Goal: Task Accomplishment & Management: Use online tool/utility

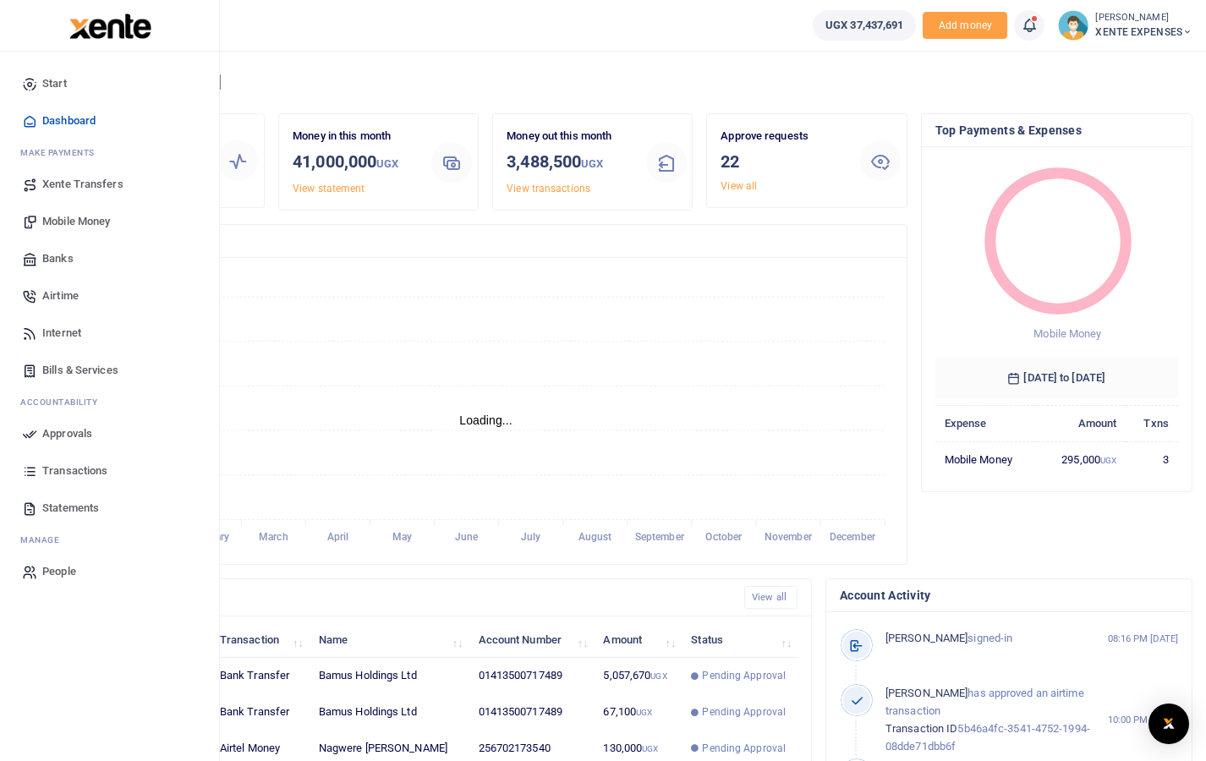
scroll to position [14, 14]
click at [78, 436] on span "Approvals" at bounding box center [67, 433] width 50 height 17
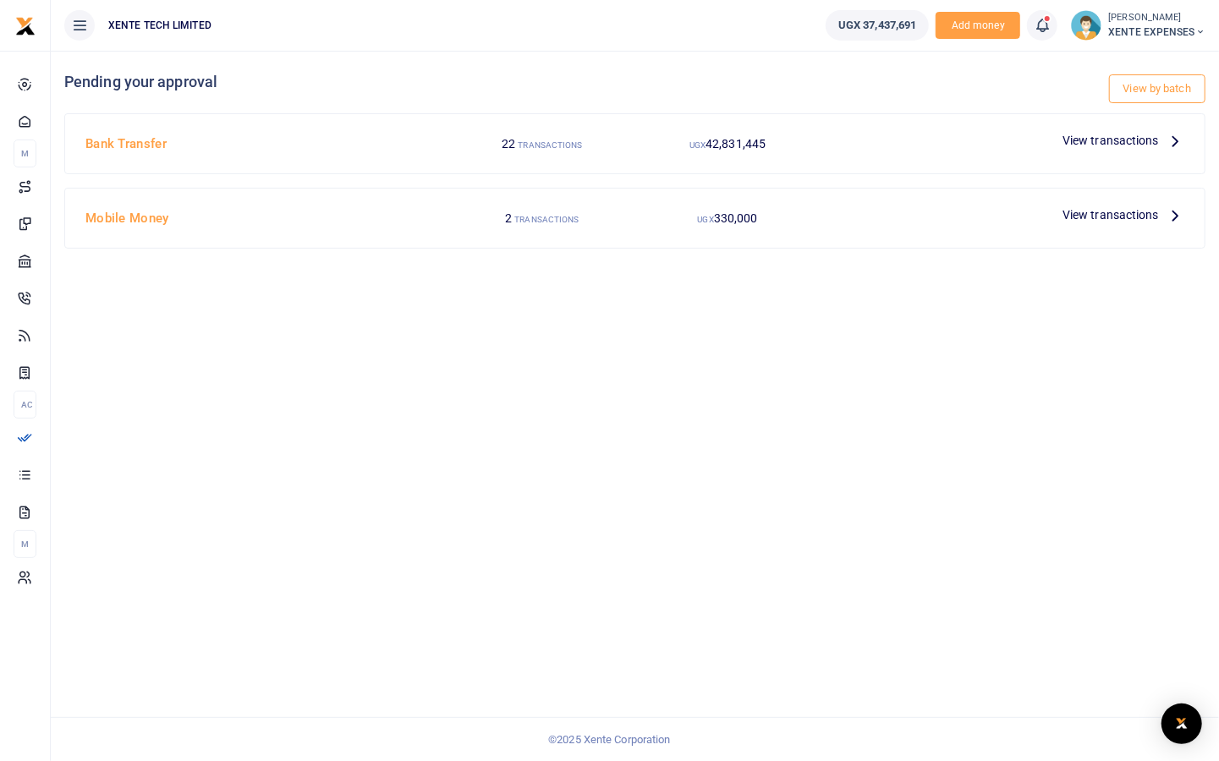
click at [1133, 141] on span "View transactions" at bounding box center [1110, 140] width 96 height 19
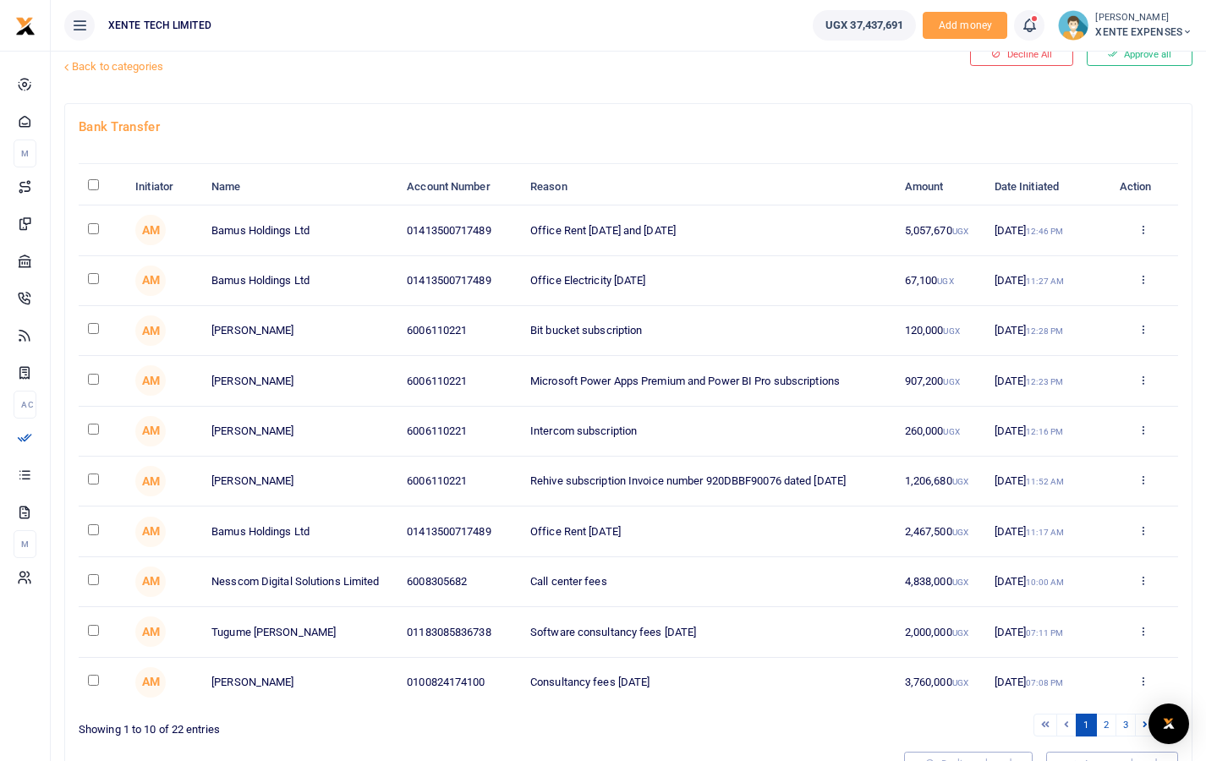
scroll to position [85, 0]
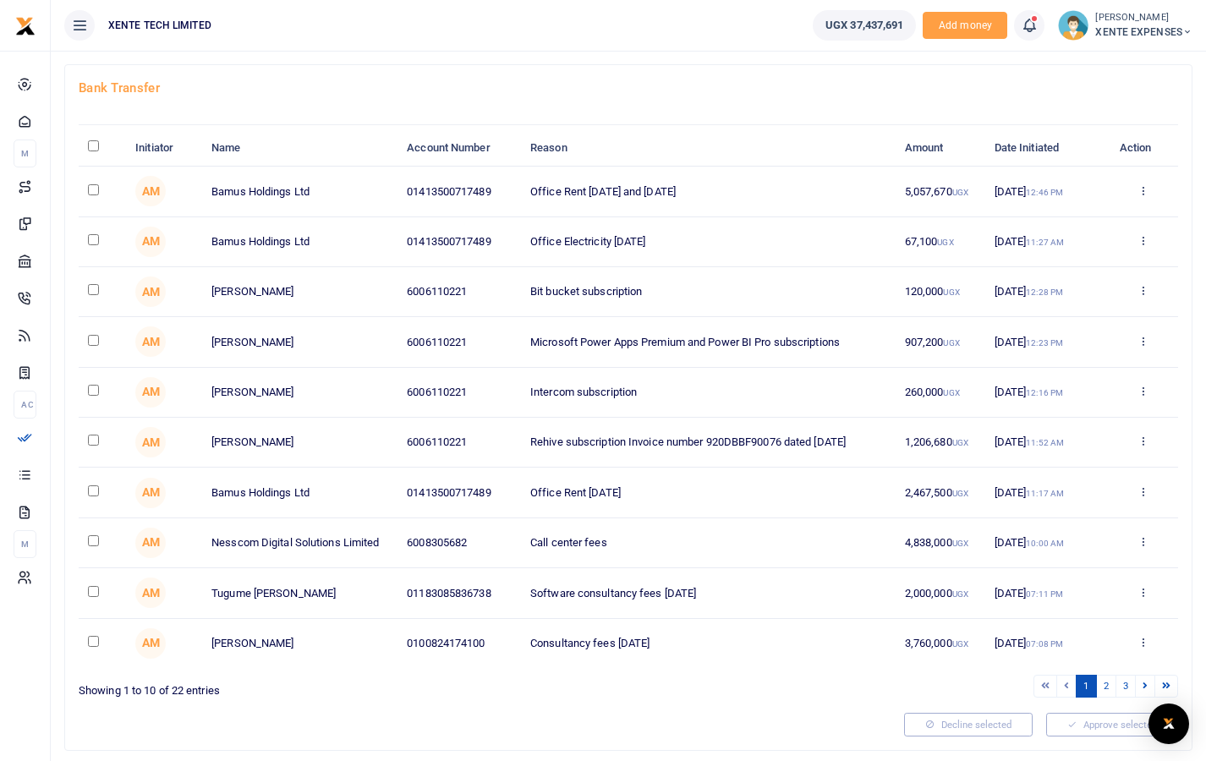
click at [88, 337] on input "checkbox" at bounding box center [93, 340] width 11 height 11
checkbox input "true"
click at [92, 540] on input "checkbox" at bounding box center [93, 540] width 11 height 11
checkbox input "true"
click at [94, 586] on input "checkbox" at bounding box center [93, 591] width 11 height 11
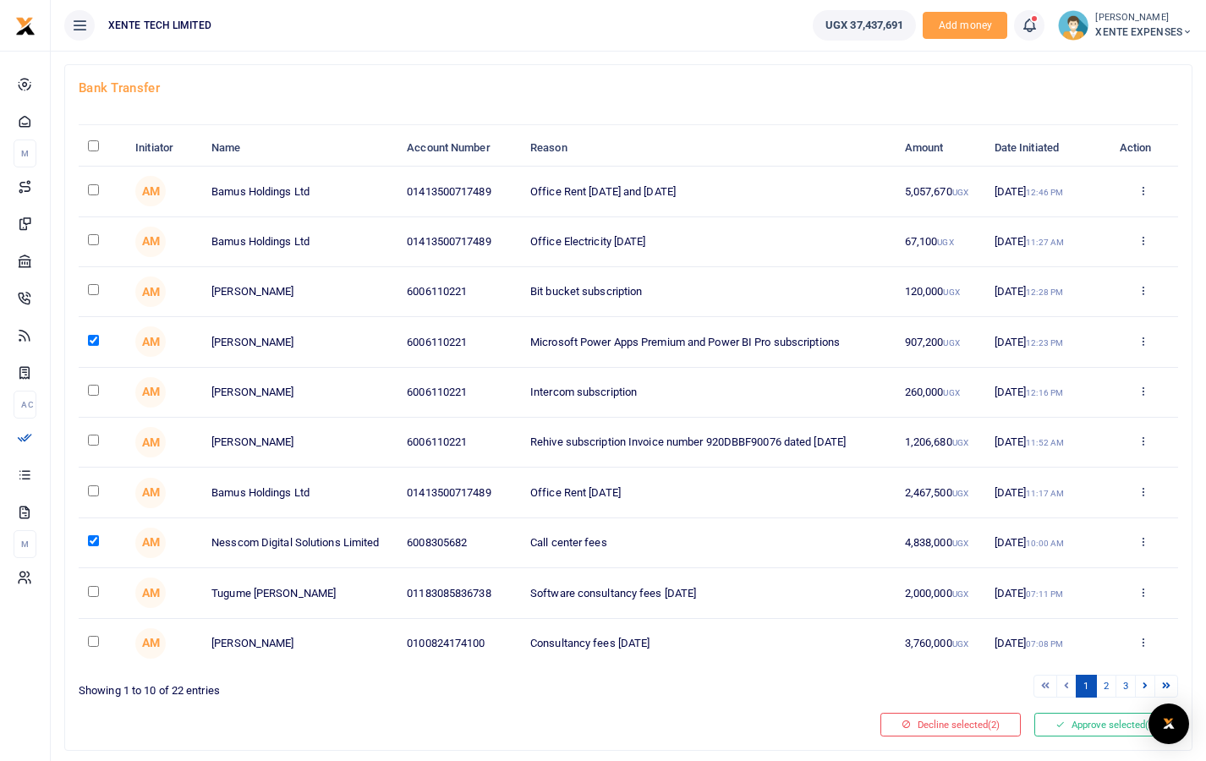
checkbox input "true"
click at [93, 636] on input "checkbox" at bounding box center [93, 641] width 11 height 11
checkbox input "true"
click at [1090, 717] on button "Approve selected (4)" at bounding box center [1106, 725] width 144 height 24
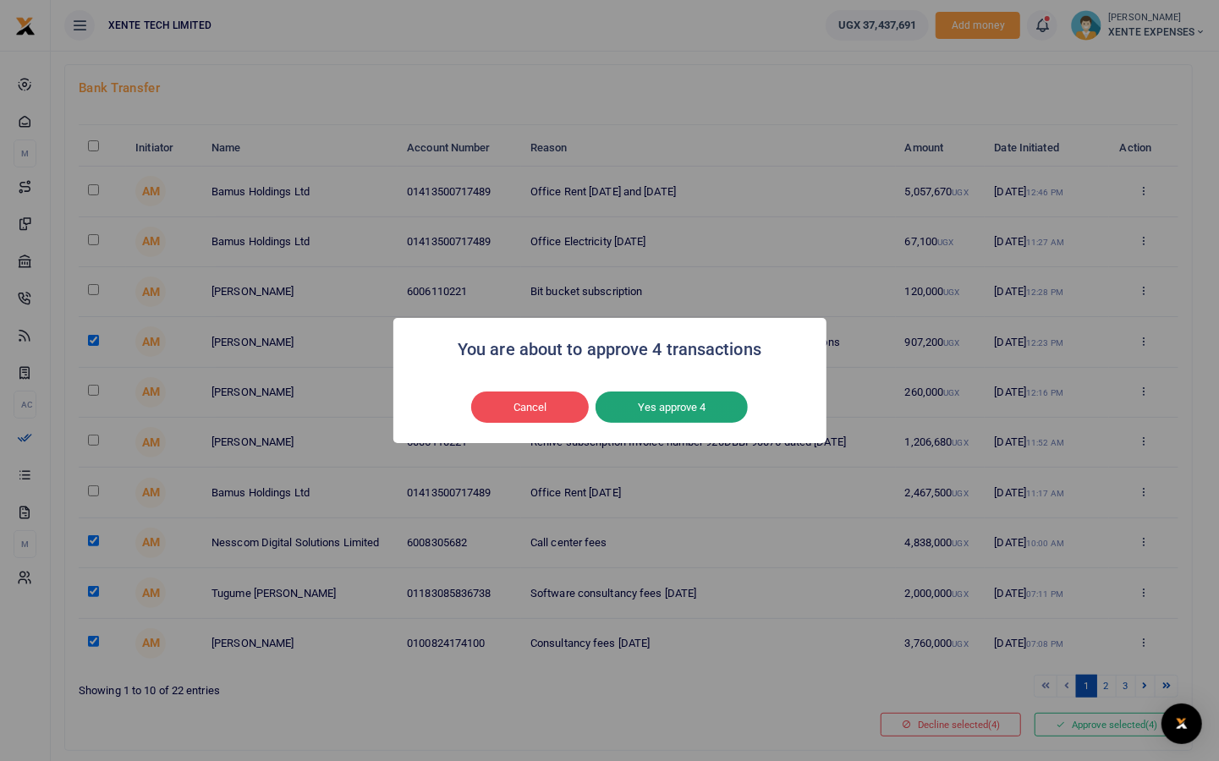
click at [664, 411] on button "Yes approve 4" at bounding box center [671, 408] width 152 height 32
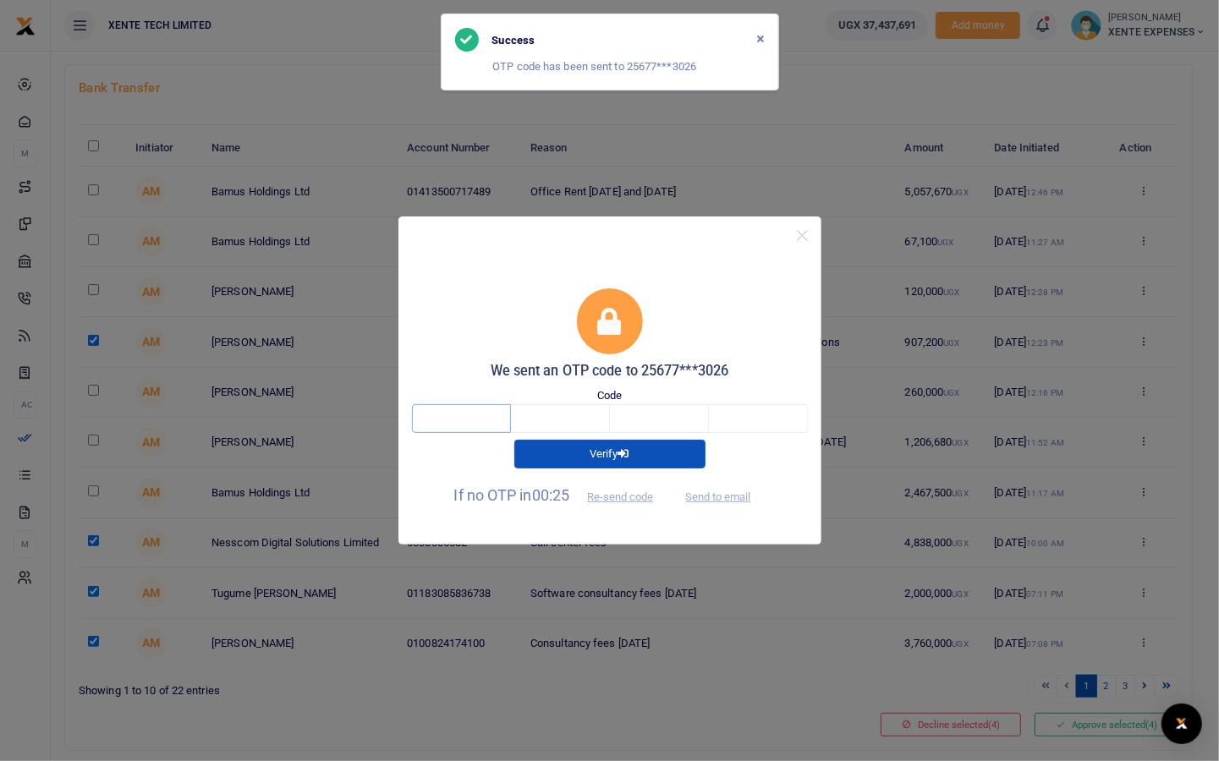
click at [469, 421] on input "text" at bounding box center [461, 418] width 99 height 29
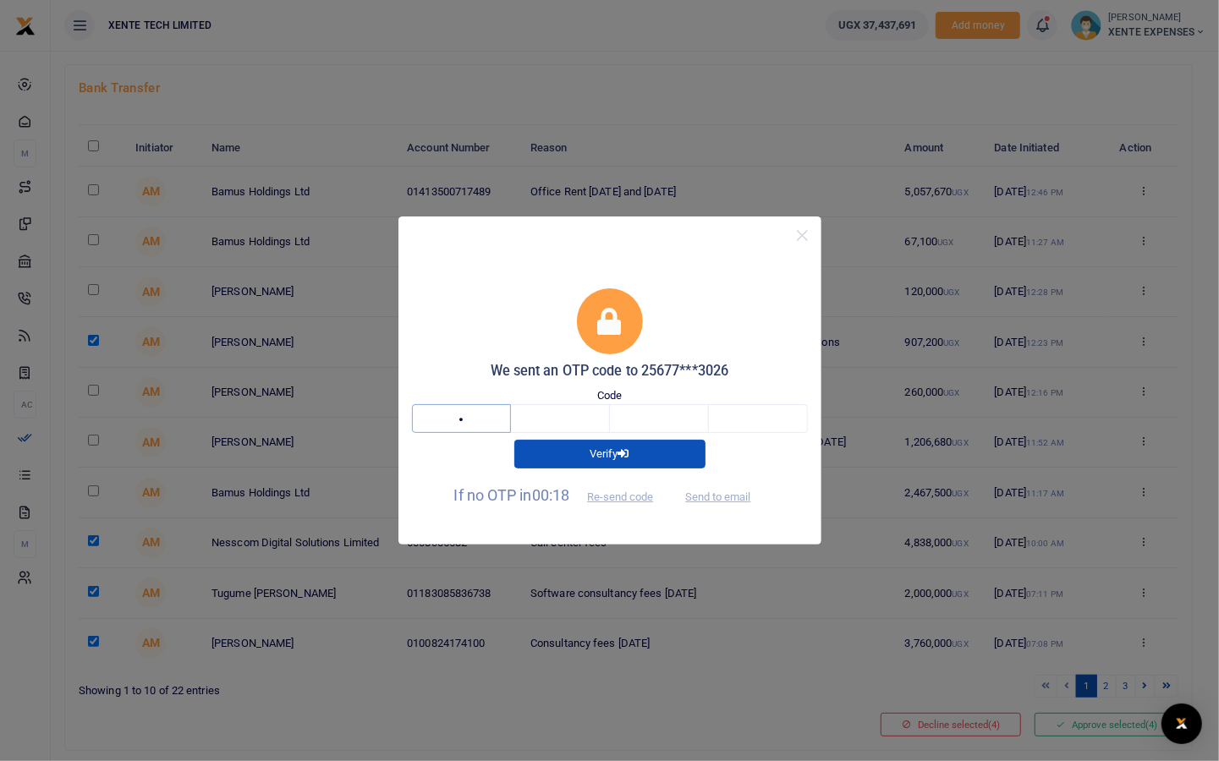
type input "6"
type input "8"
type input "6"
type input "0"
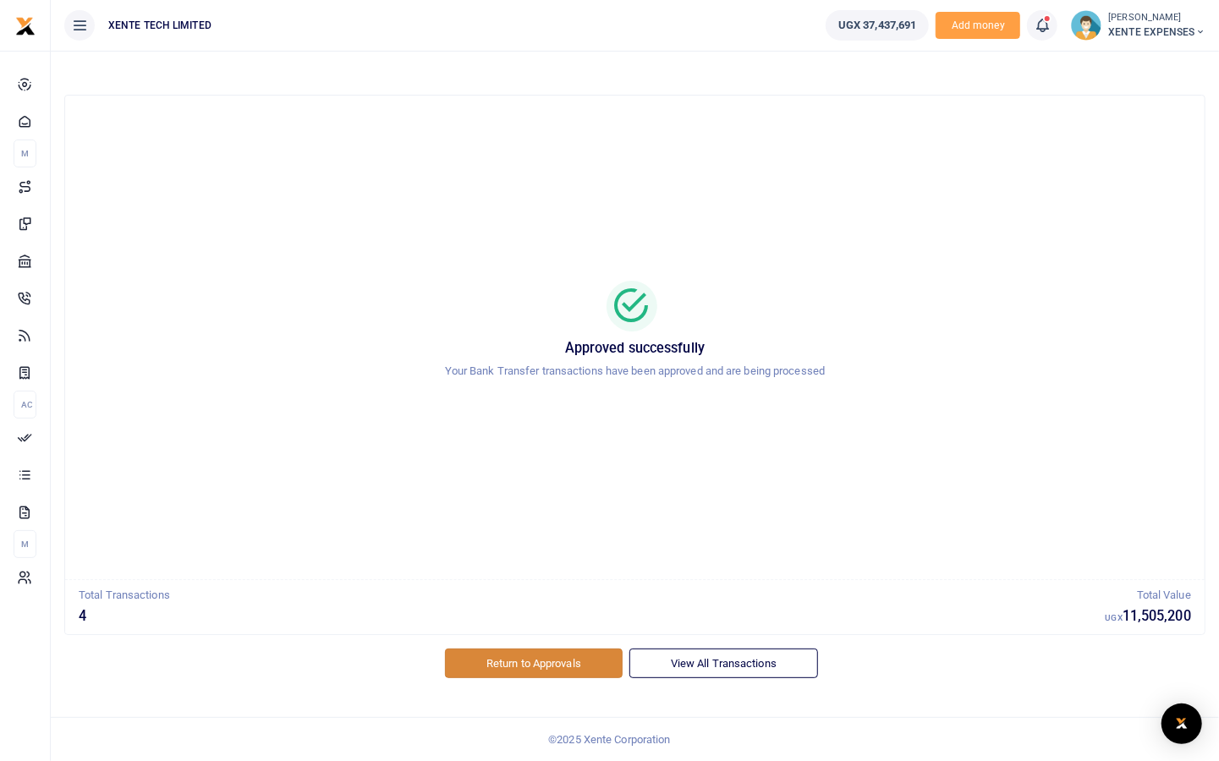
click at [556, 663] on link "Return to Approvals" at bounding box center [534, 663] width 178 height 29
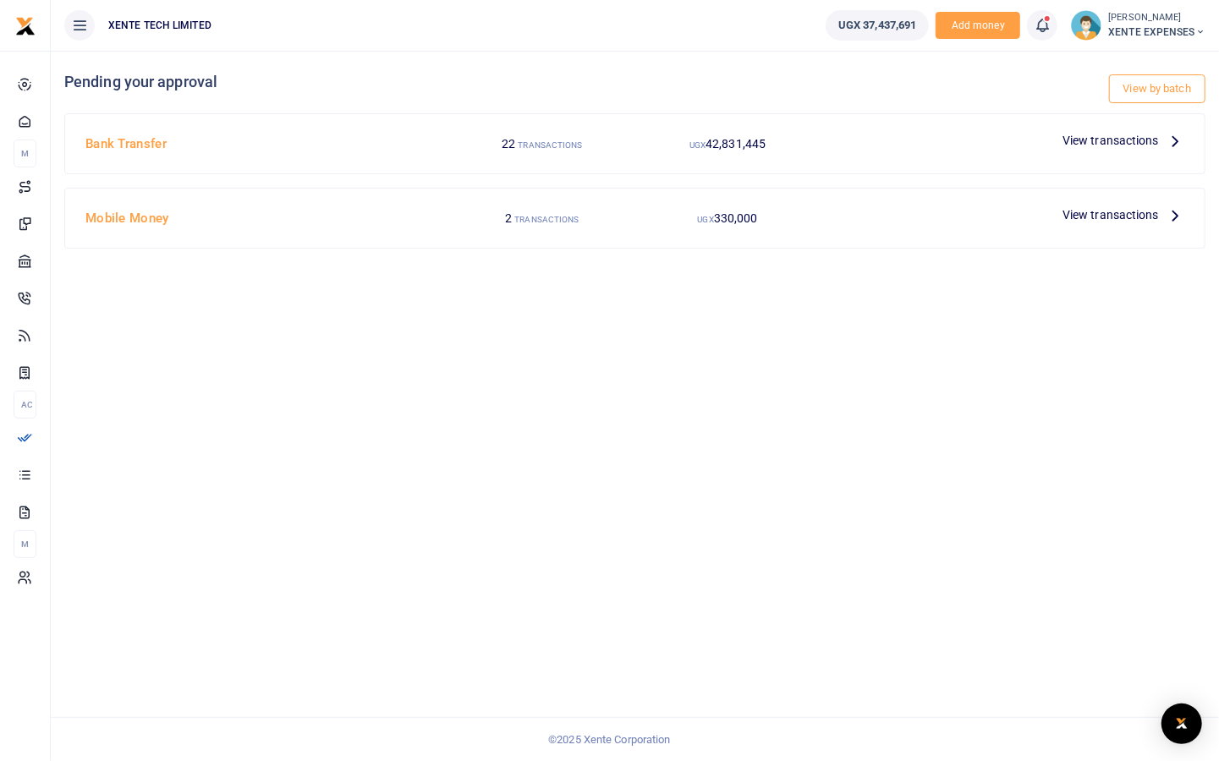
click at [1104, 140] on span "View transactions" at bounding box center [1110, 140] width 96 height 19
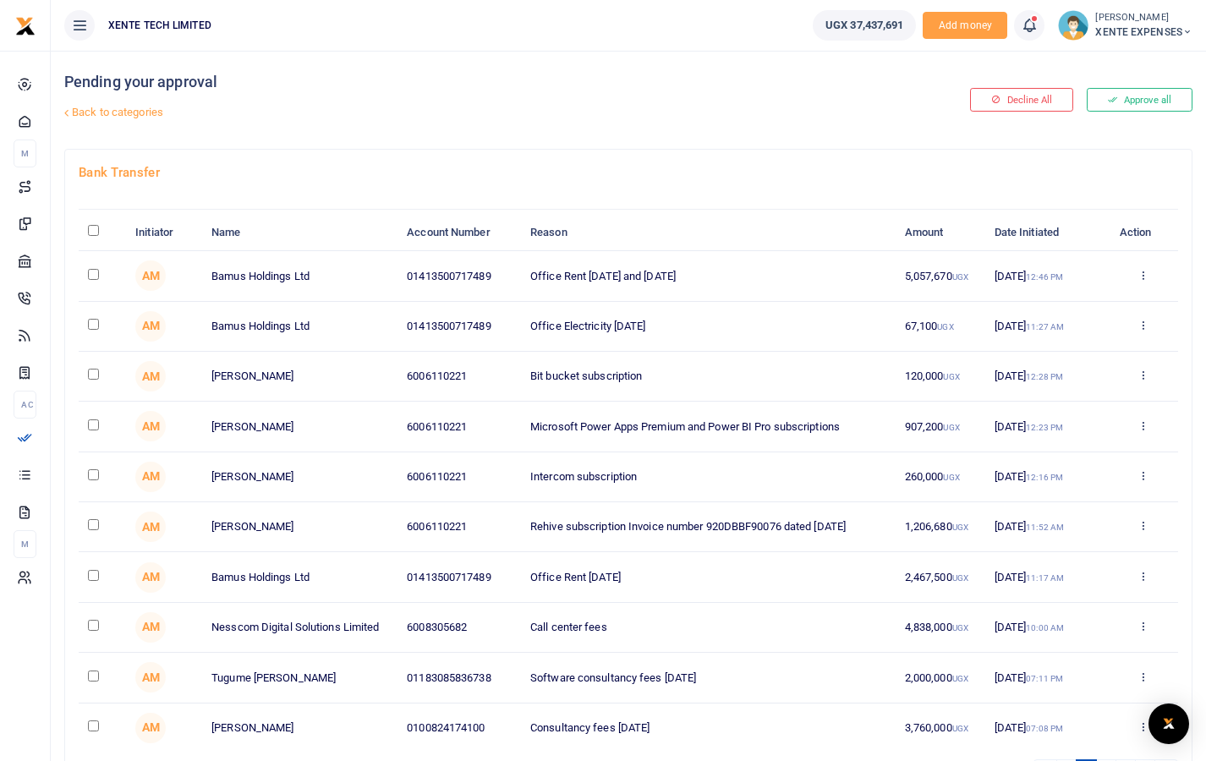
click at [1159, 36] on span "XENTE EXPENSES" at bounding box center [1143, 32] width 97 height 15
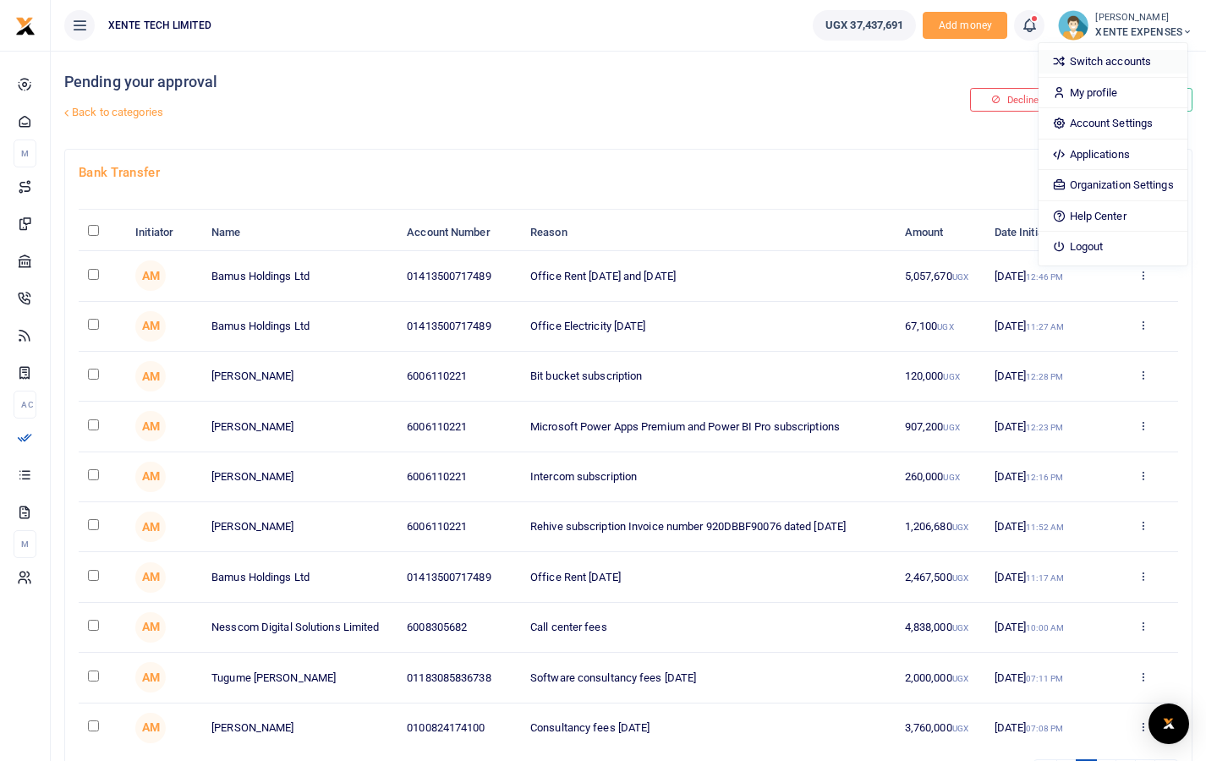
click at [1148, 59] on link "Switch accounts" at bounding box center [1113, 62] width 148 height 24
